Goal: Transaction & Acquisition: Purchase product/service

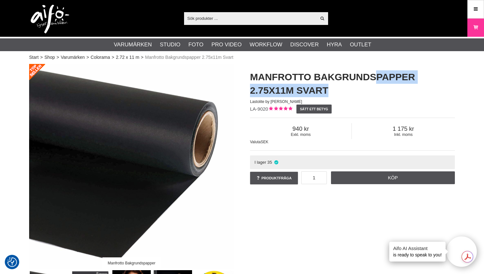
drag, startPoint x: 373, startPoint y: 91, endPoint x: 373, endPoint y: 81, distance: 9.9
click at [373, 81] on h1 "Manfrotto Bakgrundspapper 2.75x11m Svart" at bounding box center [352, 83] width 205 height 27
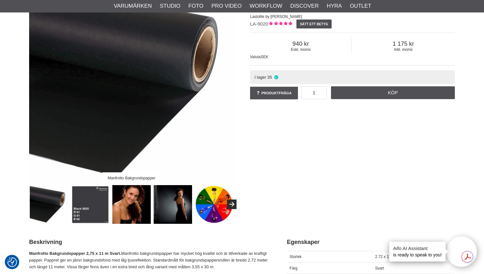
scroll to position [86, 0]
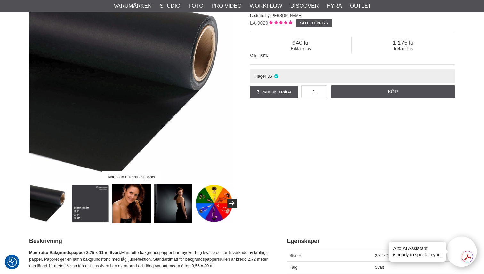
click at [168, 212] on img at bounding box center [173, 203] width 39 height 39
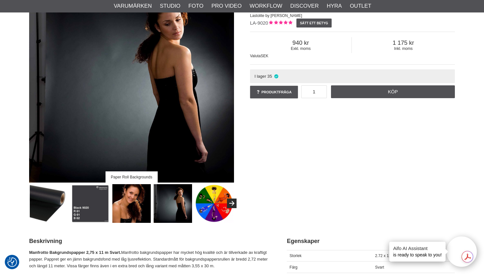
click at [98, 212] on img at bounding box center [90, 203] width 39 height 39
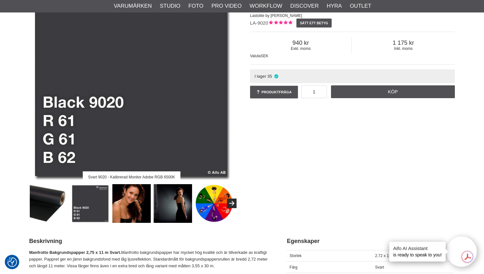
click at [69, 211] on div at bounding box center [152, 203] width 248 height 39
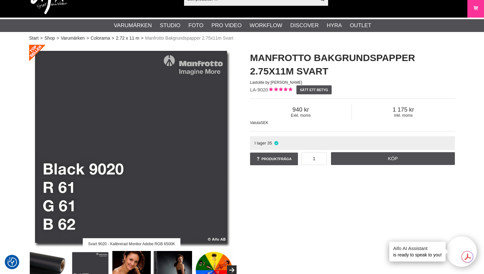
scroll to position [20, 0]
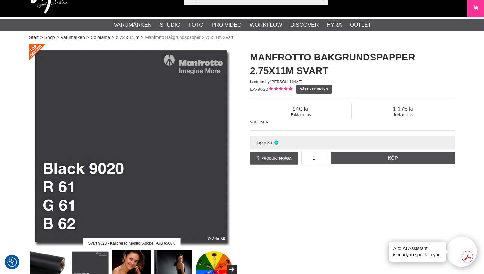
drag, startPoint x: 311, startPoint y: 118, endPoint x: 293, endPoint y: 108, distance: 21.1
click at [293, 108] on div "Exkl. moms 940" at bounding box center [300, 111] width 101 height 16
click at [293, 108] on span "940" at bounding box center [300, 109] width 101 height 7
drag, startPoint x: 293, startPoint y: 108, endPoint x: 320, endPoint y: 118, distance: 28.7
click at [320, 118] on div "Exkl. moms 940" at bounding box center [300, 111] width 101 height 16
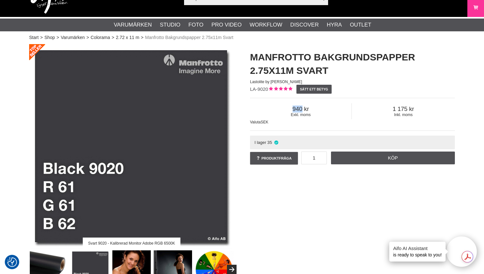
click at [320, 118] on div "Exkl. moms 940" at bounding box center [300, 111] width 101 height 16
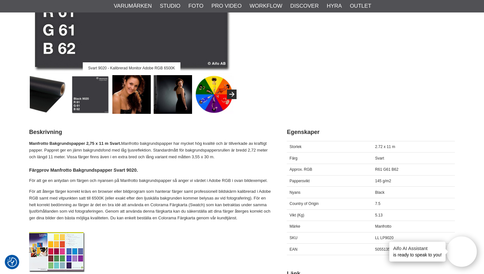
scroll to position [196, 0]
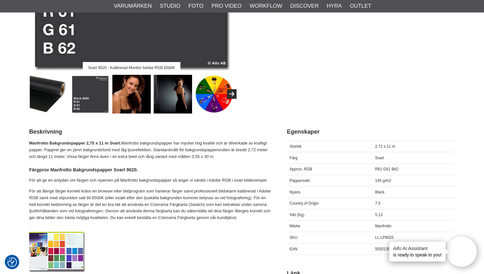
click at [48, 93] on img at bounding box center [49, 94] width 39 height 39
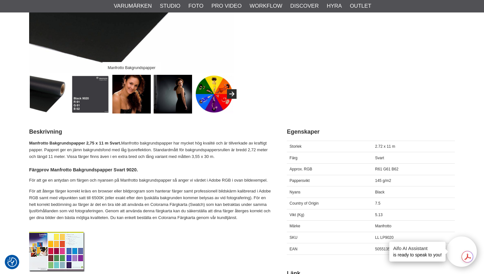
scroll to position [0, 0]
